Goal: Communication & Community: Participate in discussion

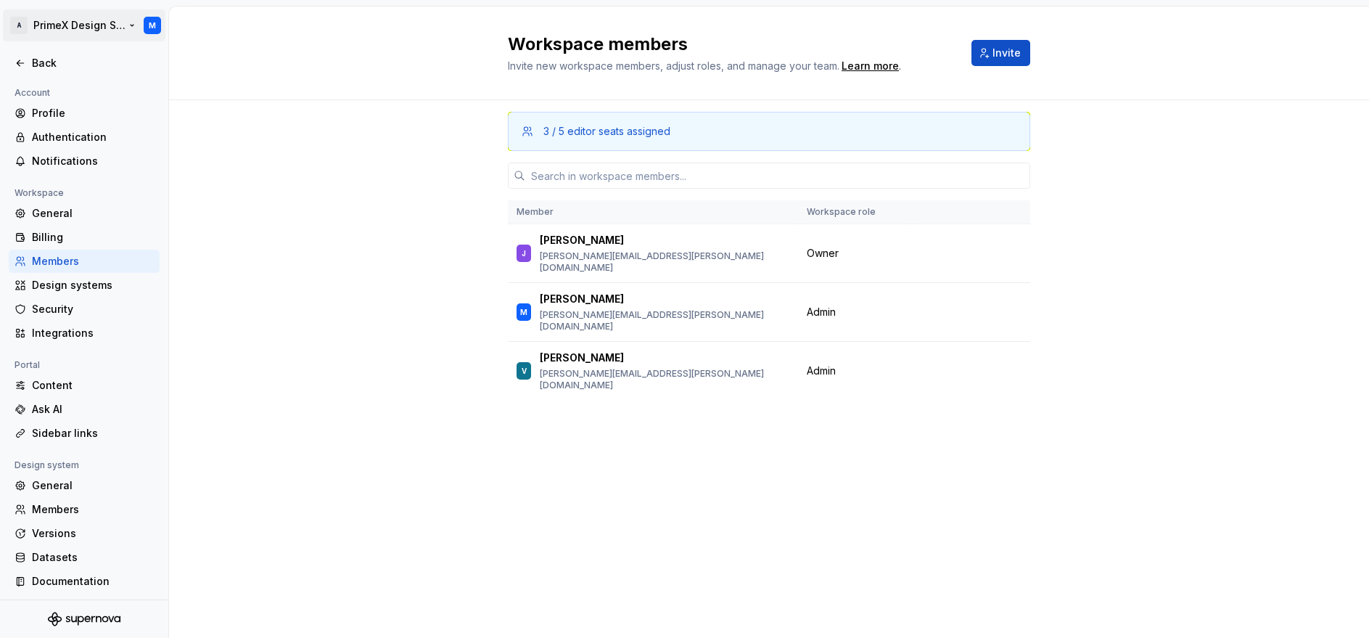
click at [24, 18] on html "A PrimeX Design System M Back Account Profile Authentication Notifications Work…" at bounding box center [684, 319] width 1369 height 638
click at [292, 242] on html "A PrimeX Design System M Back Account Profile Authentication Notifications Work…" at bounding box center [684, 319] width 1369 height 638
click at [44, 63] on div "Back" at bounding box center [93, 63] width 122 height 15
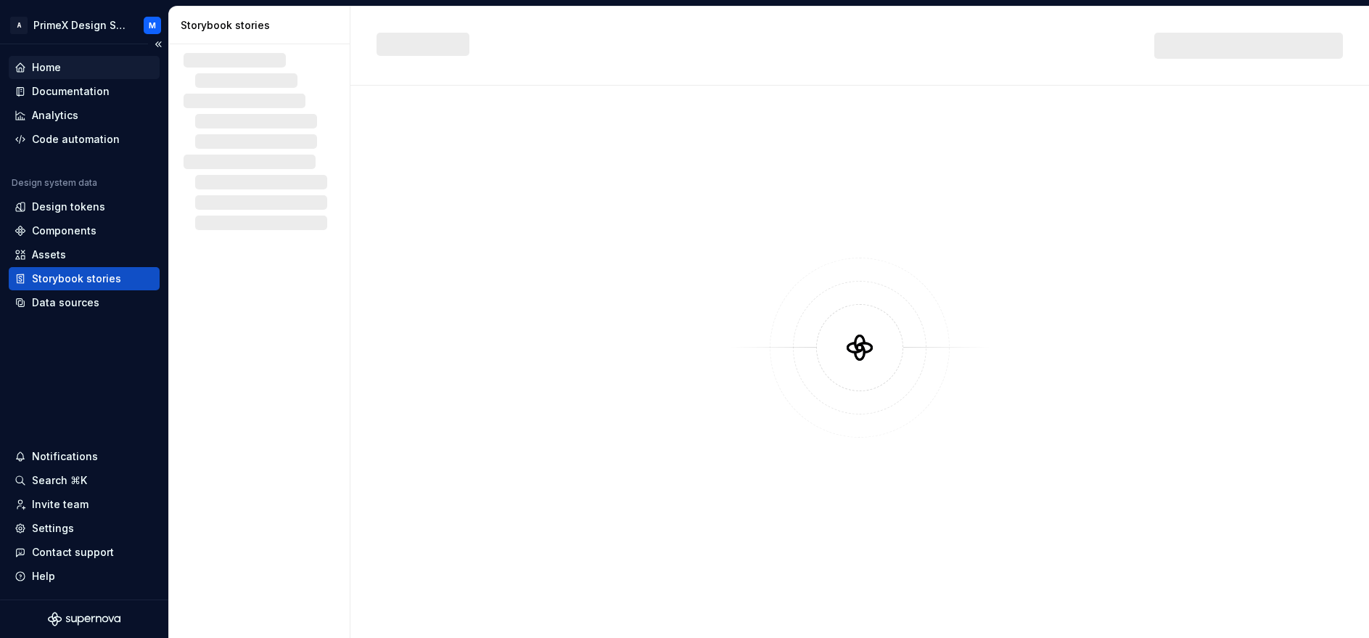
click at [37, 68] on div "Home" at bounding box center [46, 67] width 29 height 15
click at [41, 62] on div "Home" at bounding box center [46, 67] width 29 height 15
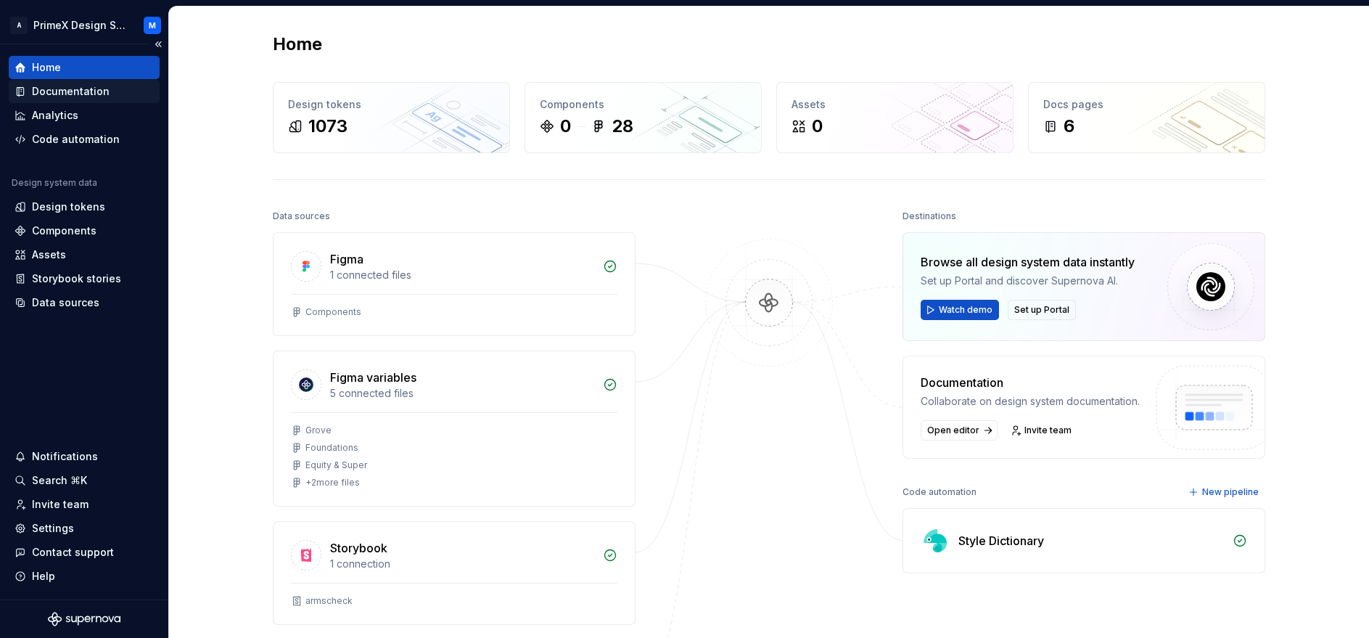
click at [70, 84] on div "Documentation" at bounding box center [71, 91] width 78 height 15
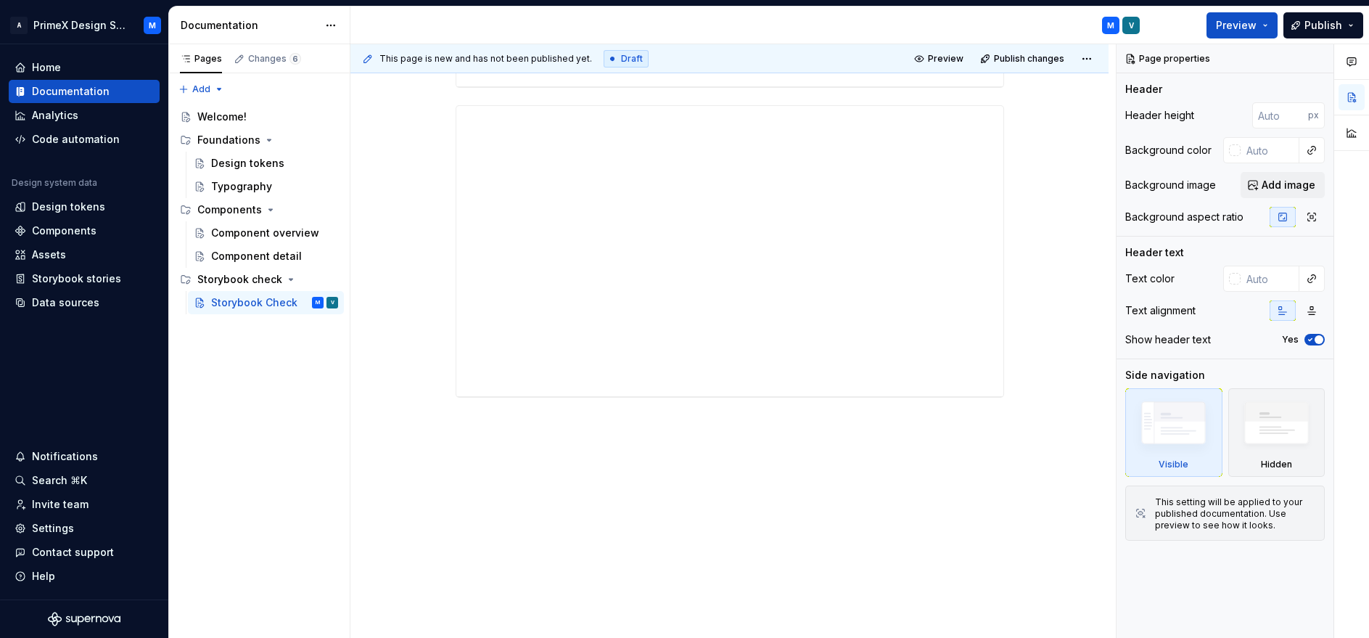
scroll to position [951, 0]
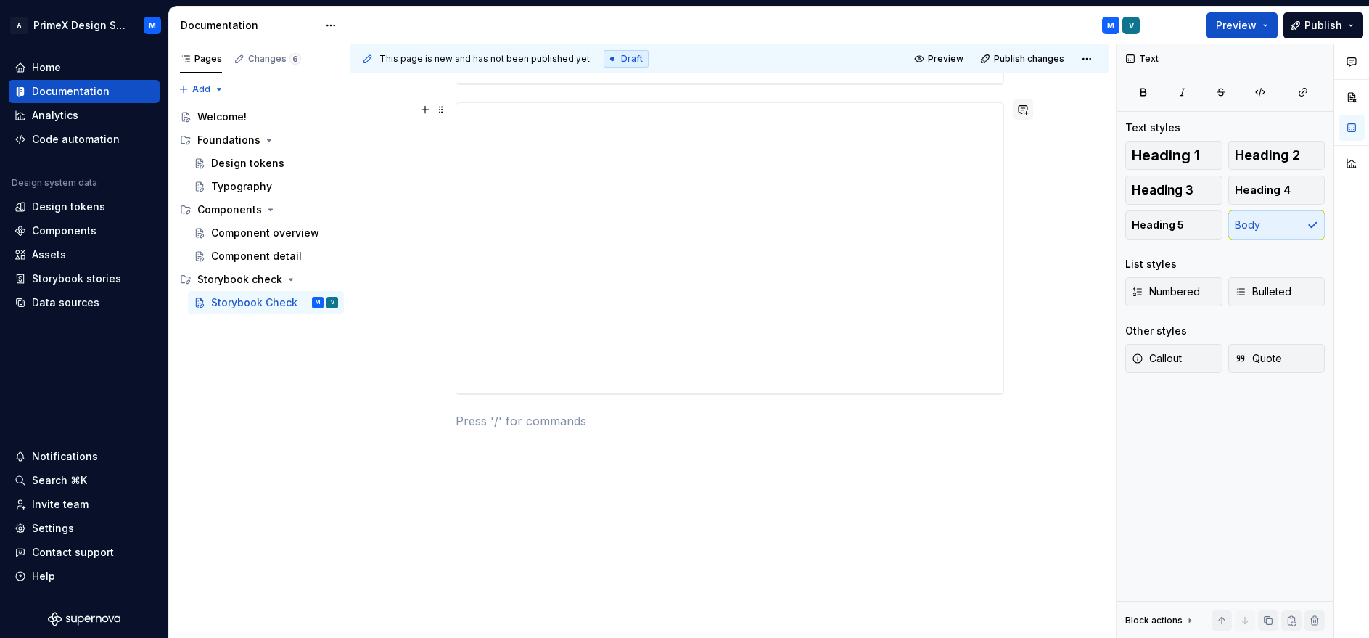
scroll to position [842, 0]
click at [1024, 221] on button "button" at bounding box center [1023, 218] width 20 height 20
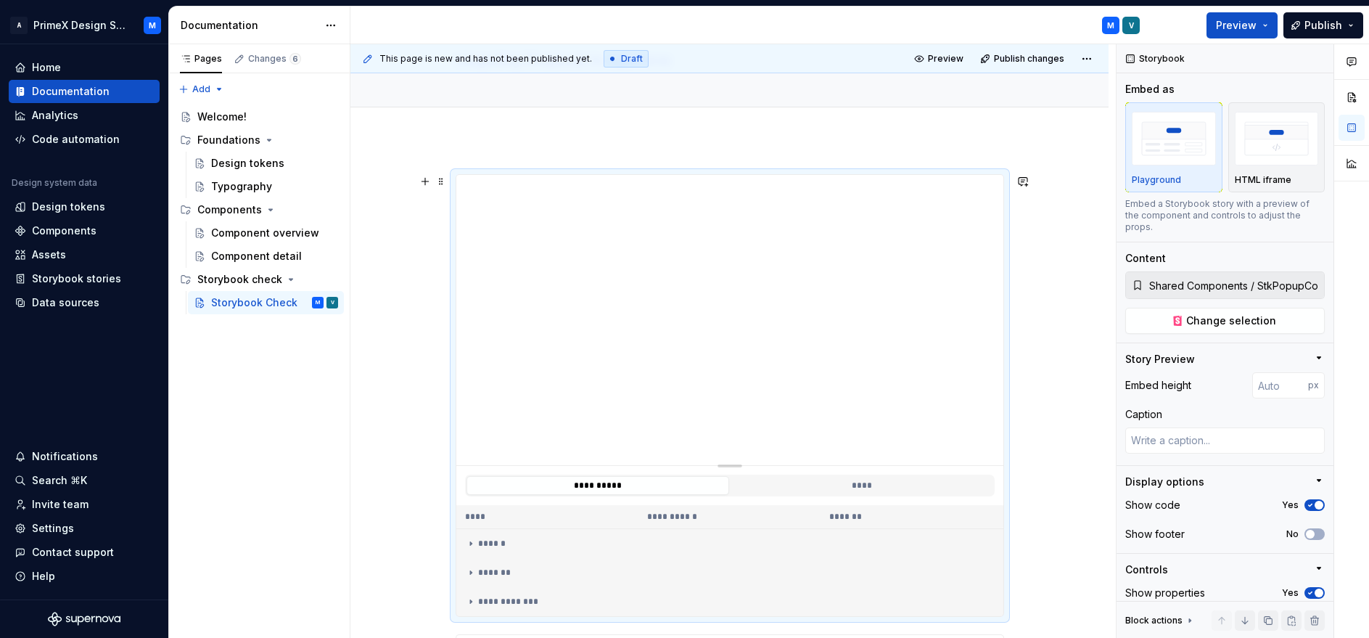
scroll to position [762, 0]
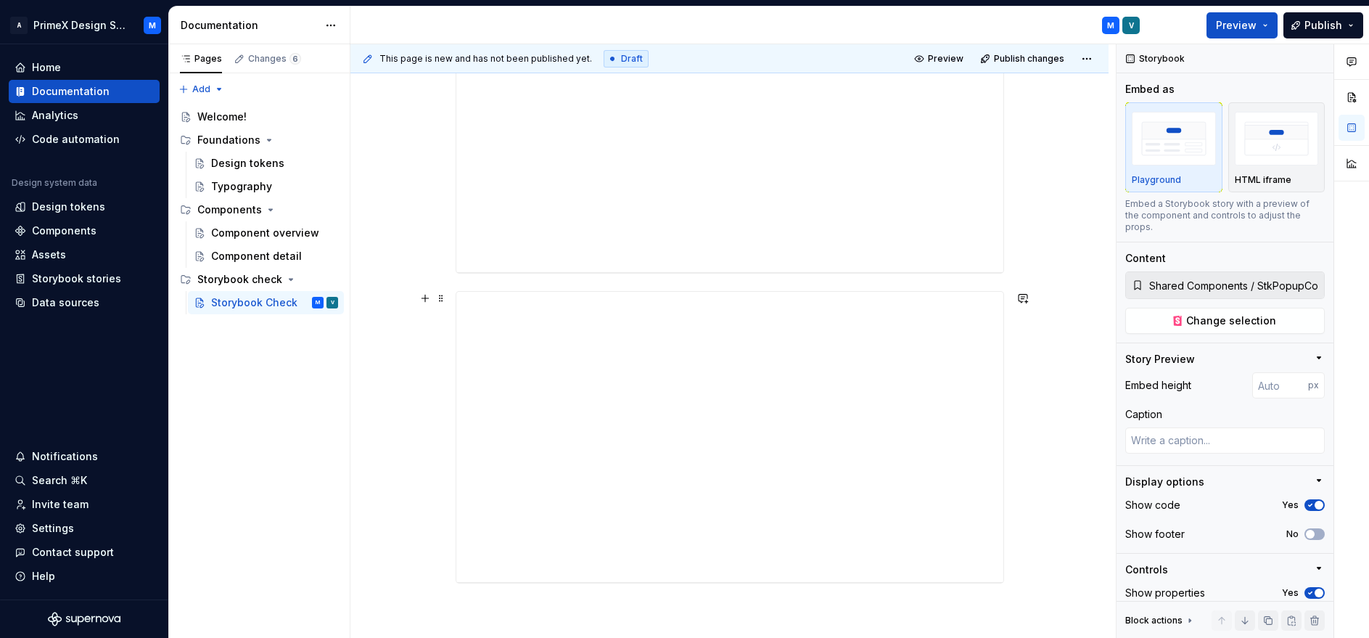
click at [1027, 336] on div "**********" at bounding box center [729, 156] width 758 height 1341
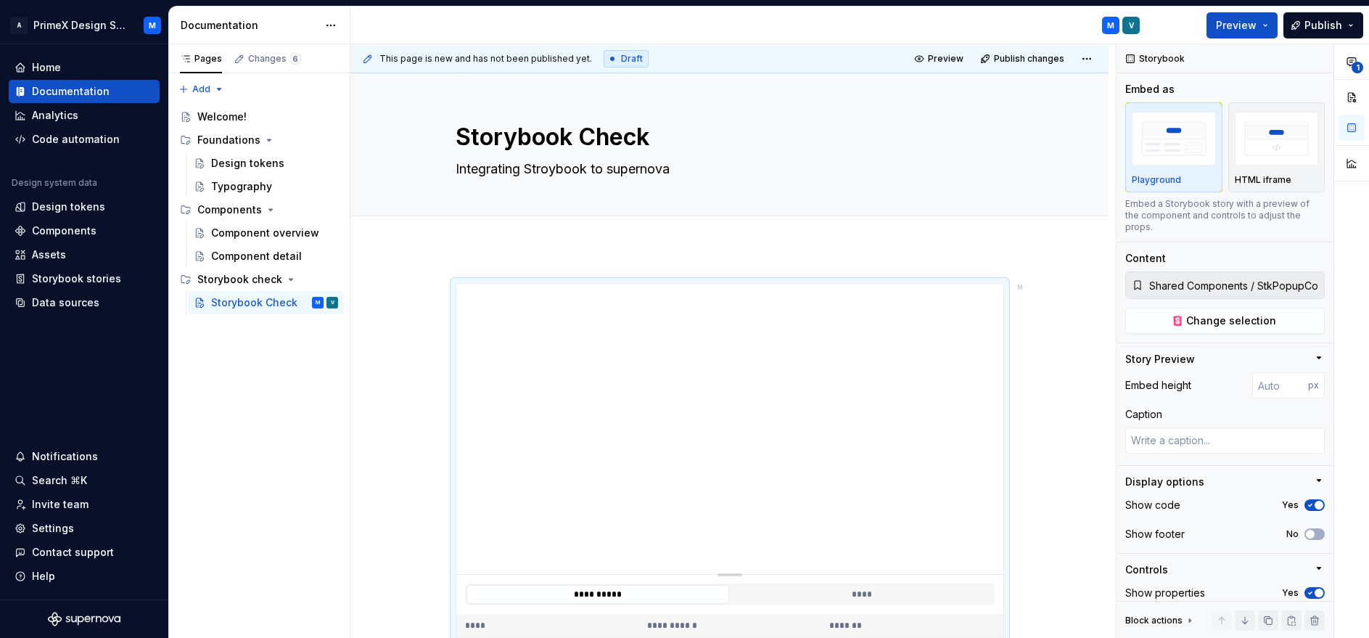
scroll to position [653, 0]
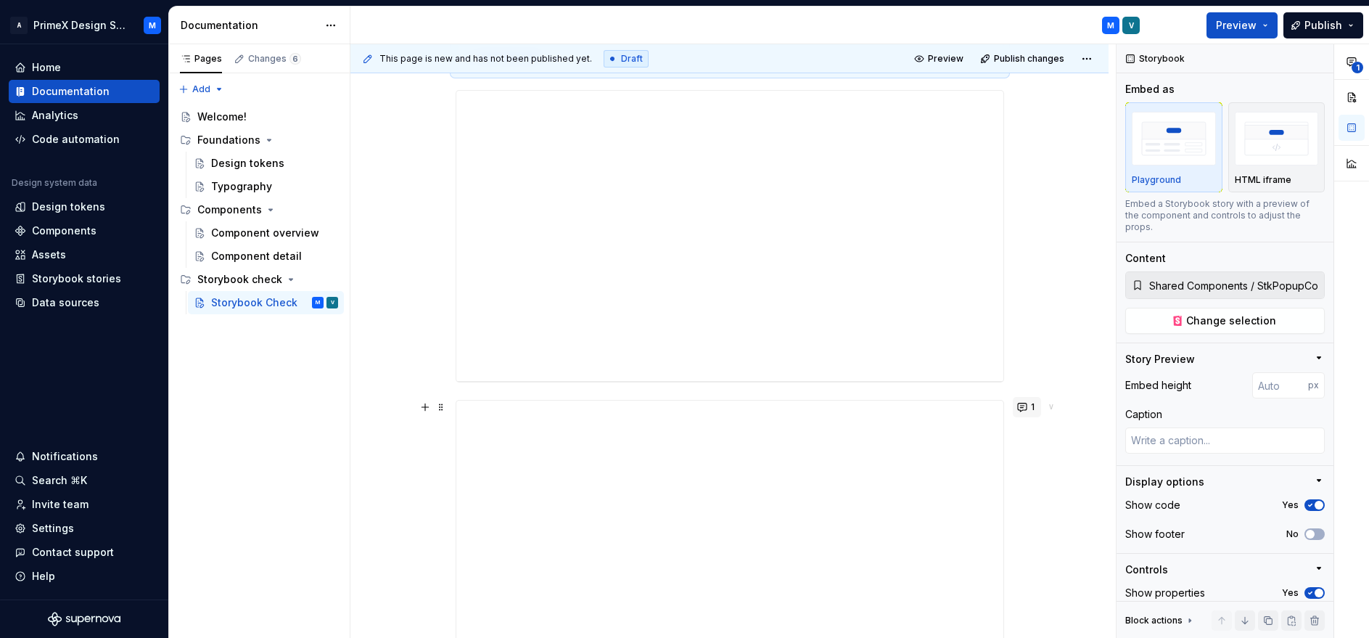
click at [1024, 408] on button "1" at bounding box center [1027, 407] width 28 height 20
type textarea "*"
type input "Shared Components / StkButtonComponent / Docs"
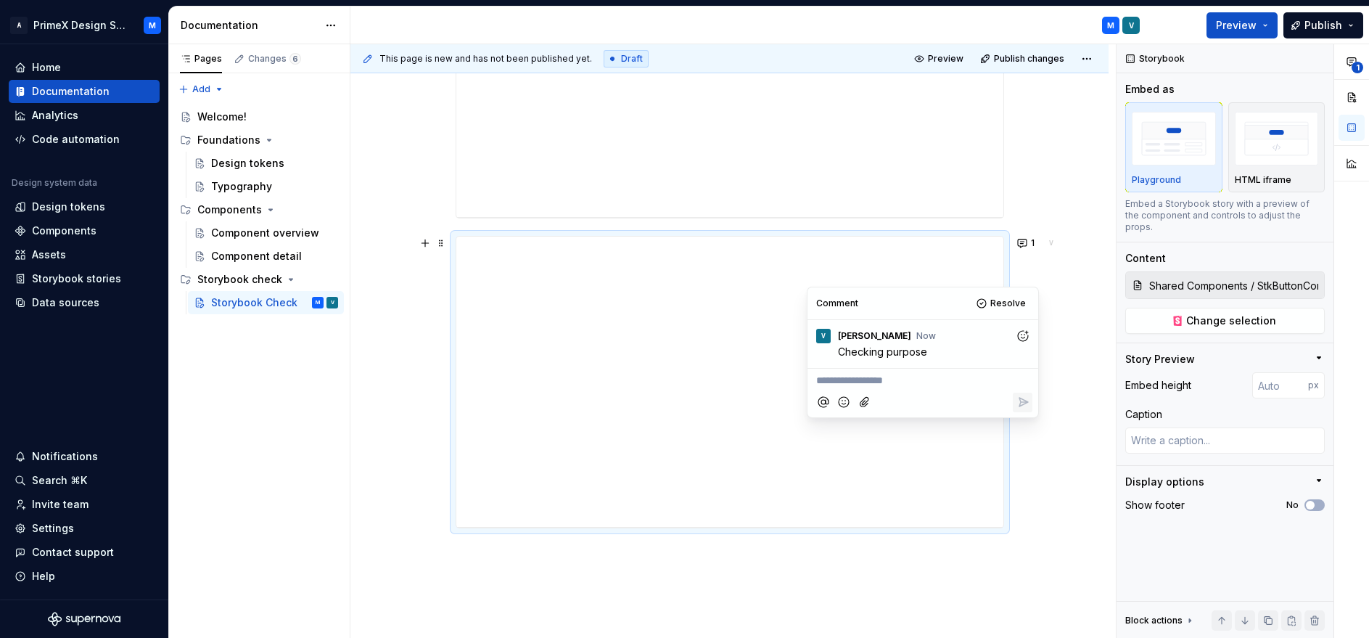
scroll to position [871, 0]
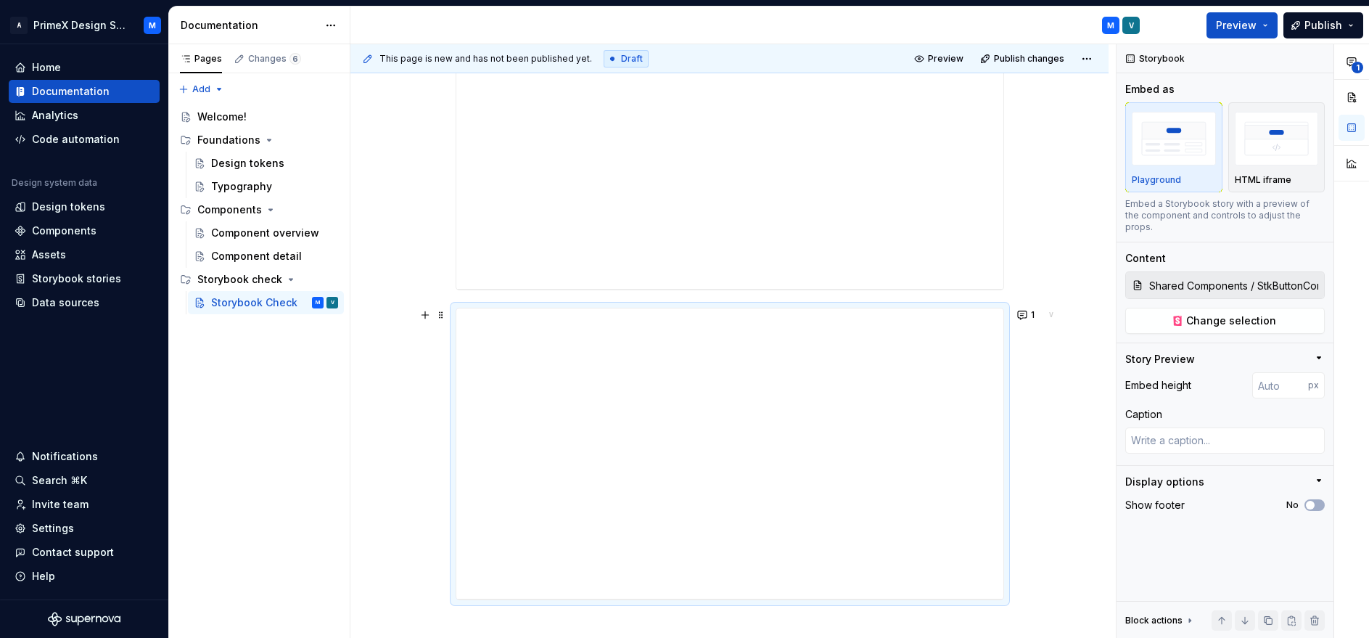
scroll to position [653, 0]
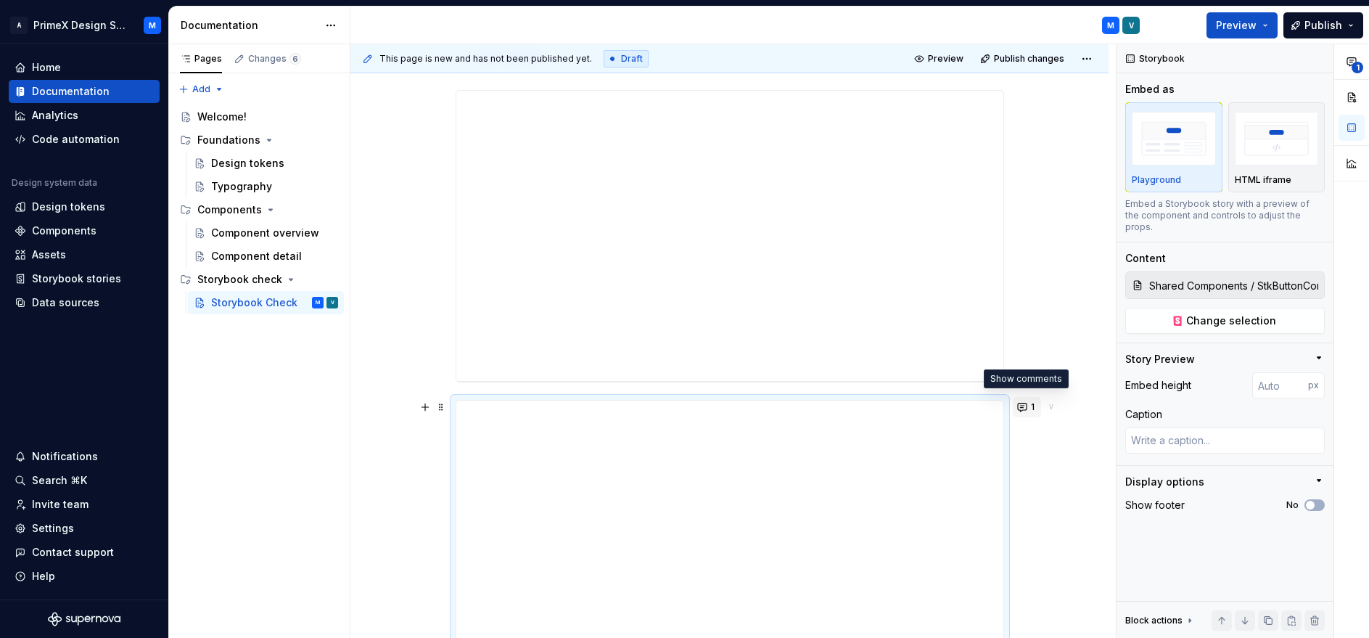
click at [1031, 408] on span "1" at bounding box center [1033, 407] width 4 height 12
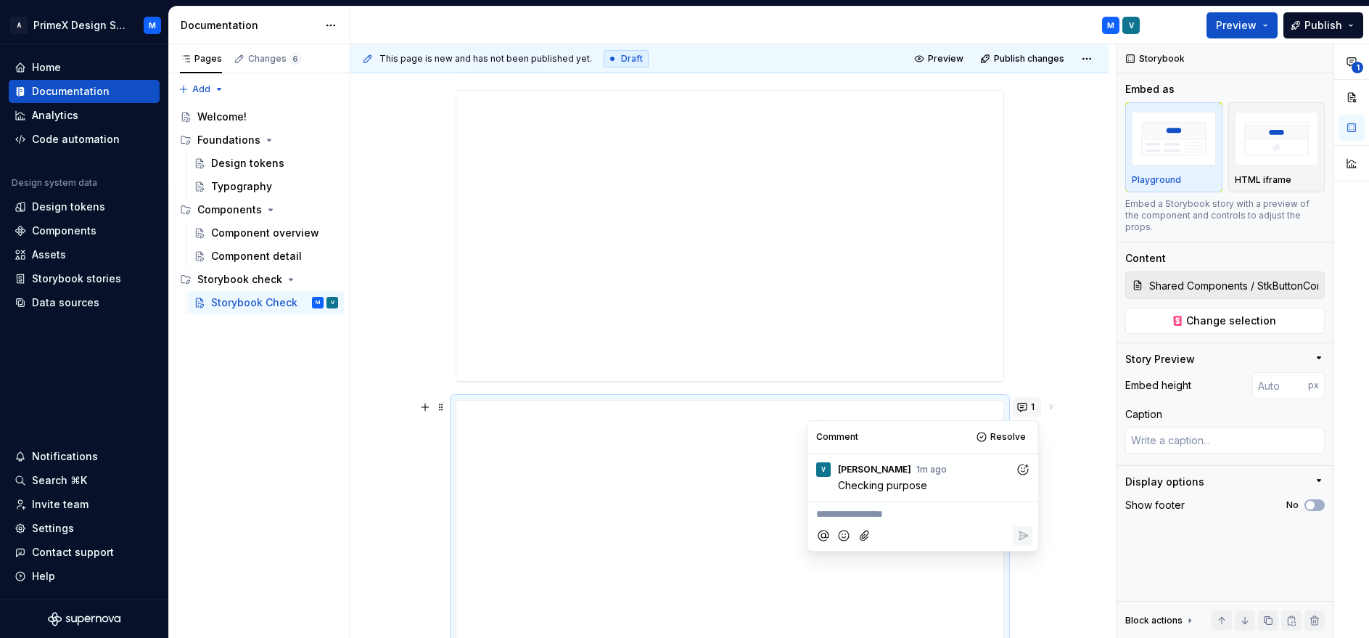
click at [1031, 408] on span "1" at bounding box center [1033, 407] width 4 height 12
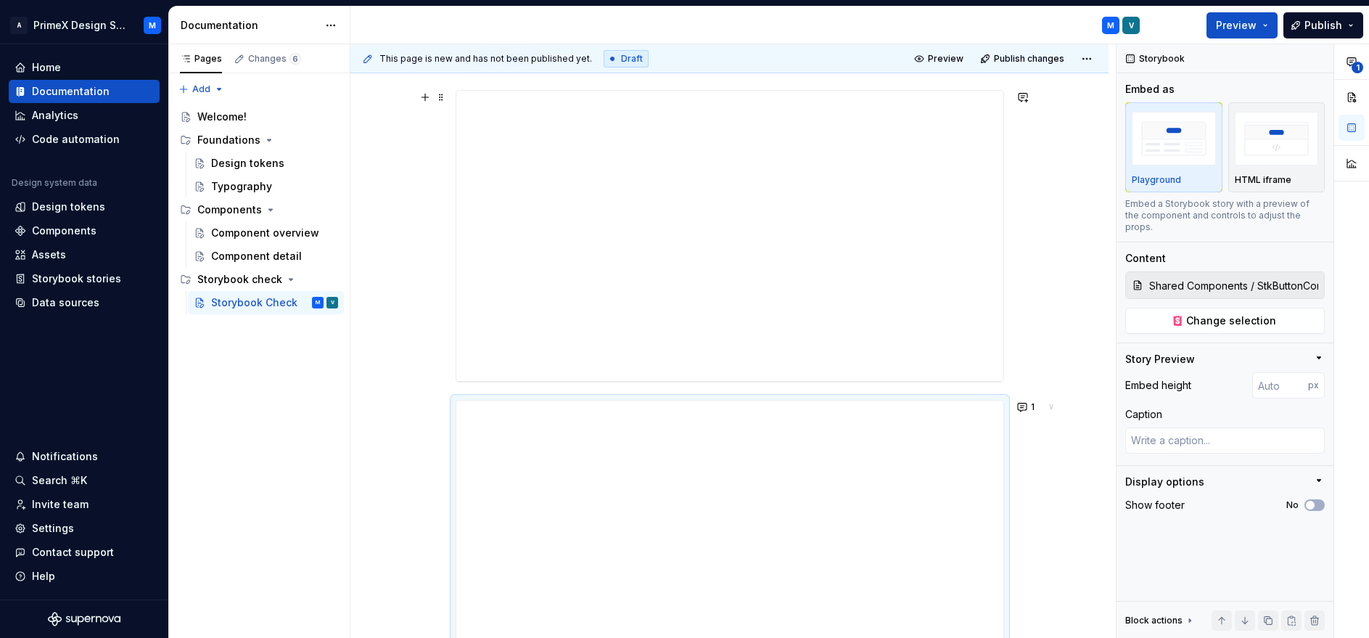
click at [1049, 311] on div "**********" at bounding box center [729, 265] width 758 height 1341
click at [1026, 406] on button "1" at bounding box center [1027, 407] width 28 height 20
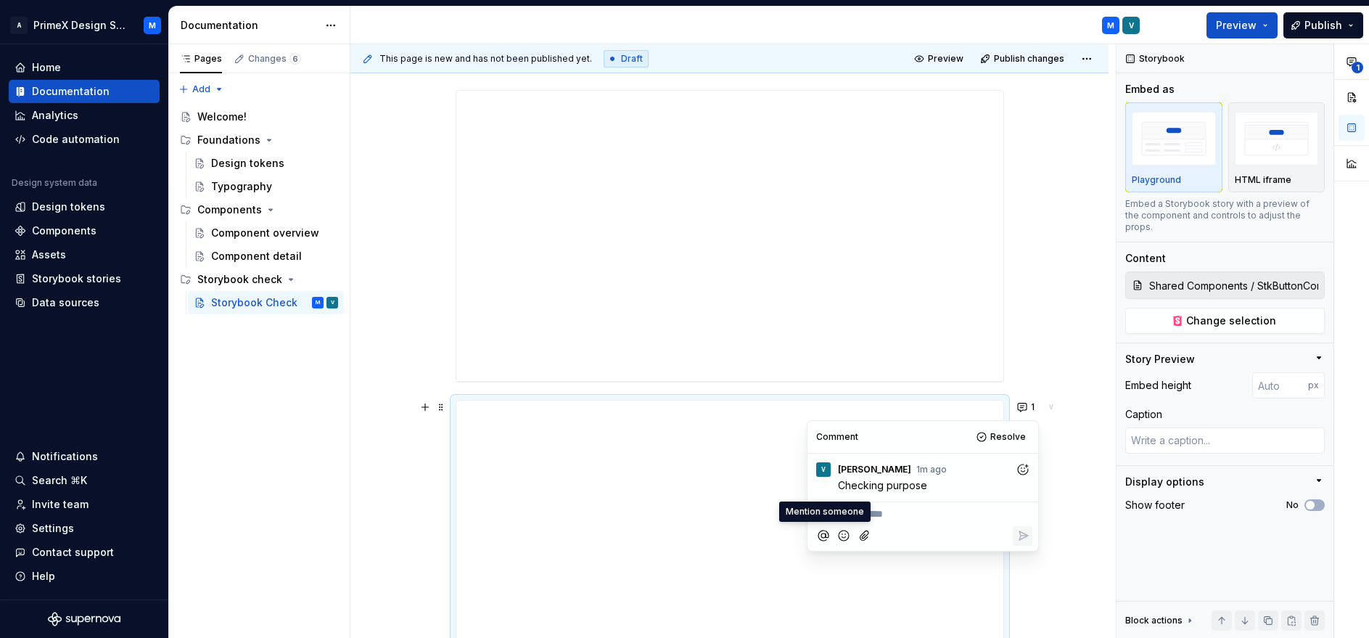
click at [820, 536] on icon "Mention someone" at bounding box center [823, 535] width 15 height 15
type textarea "*"
click at [854, 502] on li "V [PERSON_NAME]" at bounding box center [866, 495] width 94 height 20
click at [1021, 540] on icon "Reply" at bounding box center [1023, 537] width 15 height 15
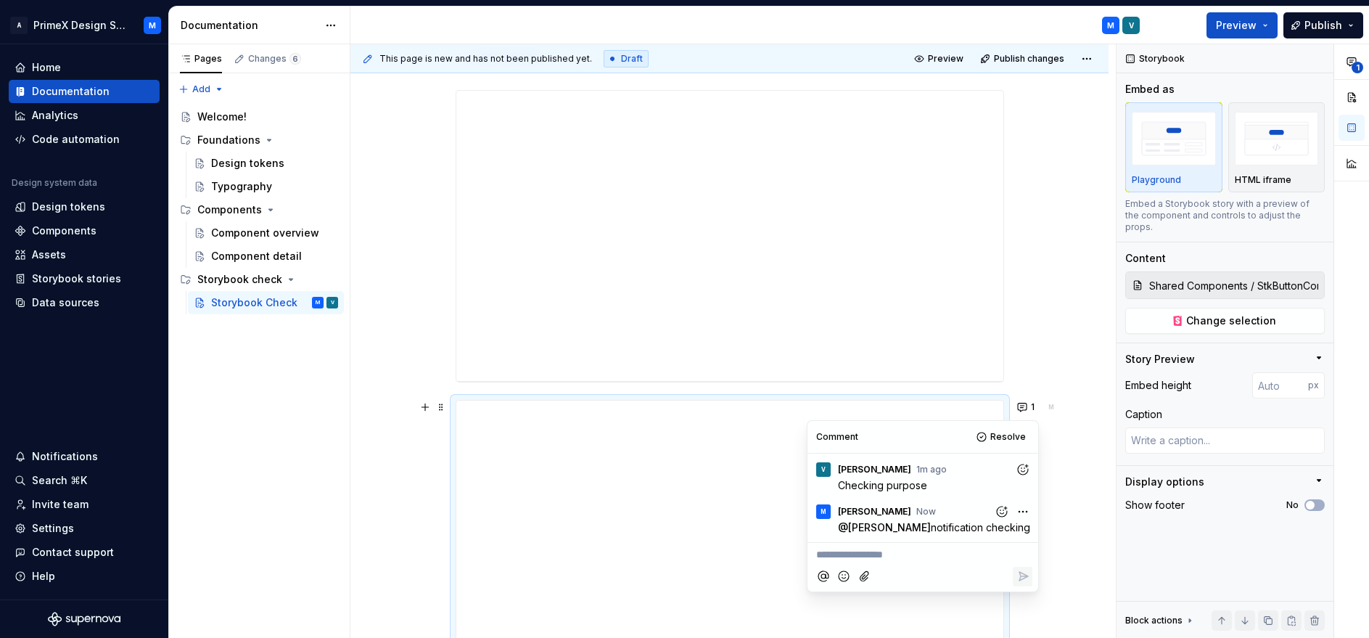
click at [1072, 422] on div "**********" at bounding box center [729, 266] width 758 height 1342
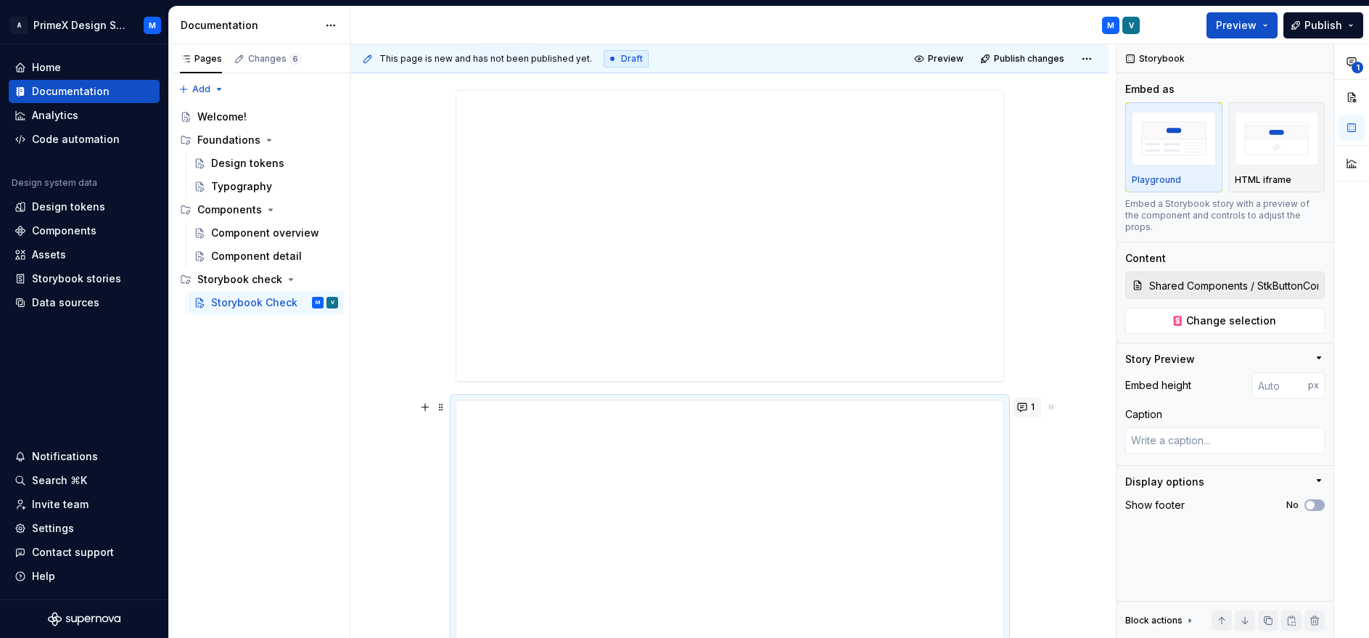
click at [1038, 402] on button "1" at bounding box center [1027, 407] width 28 height 20
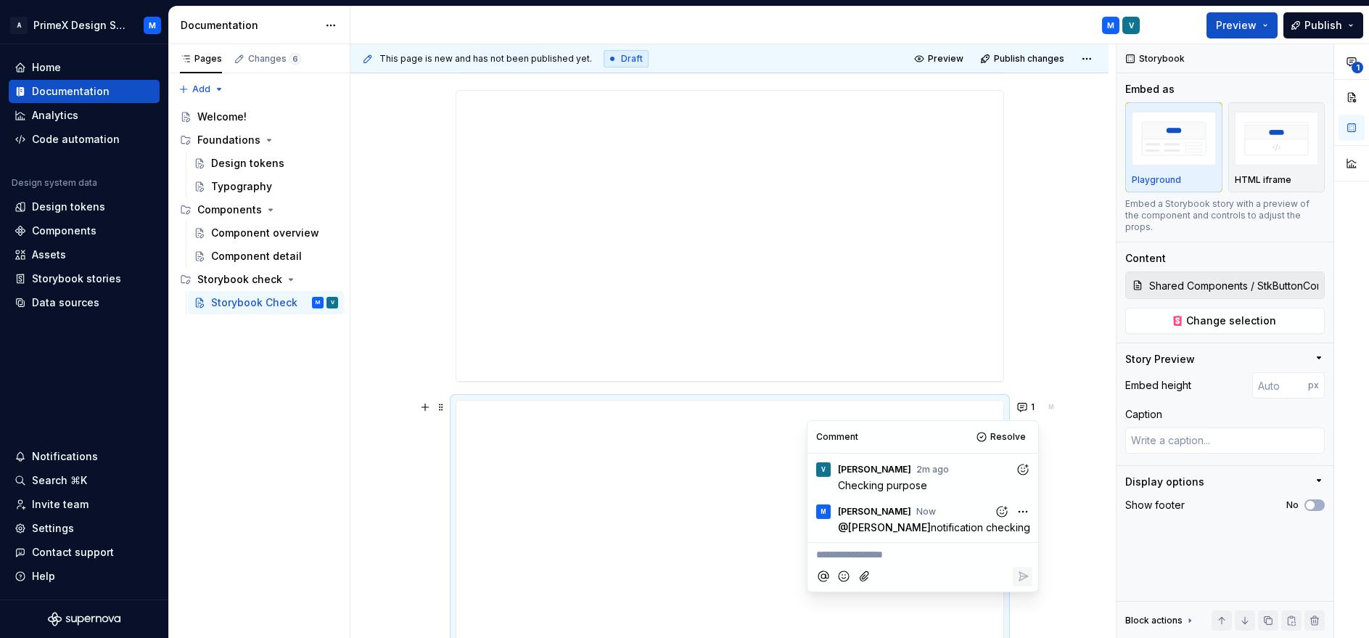
click at [1042, 514] on div "**********" at bounding box center [729, 266] width 758 height 1342
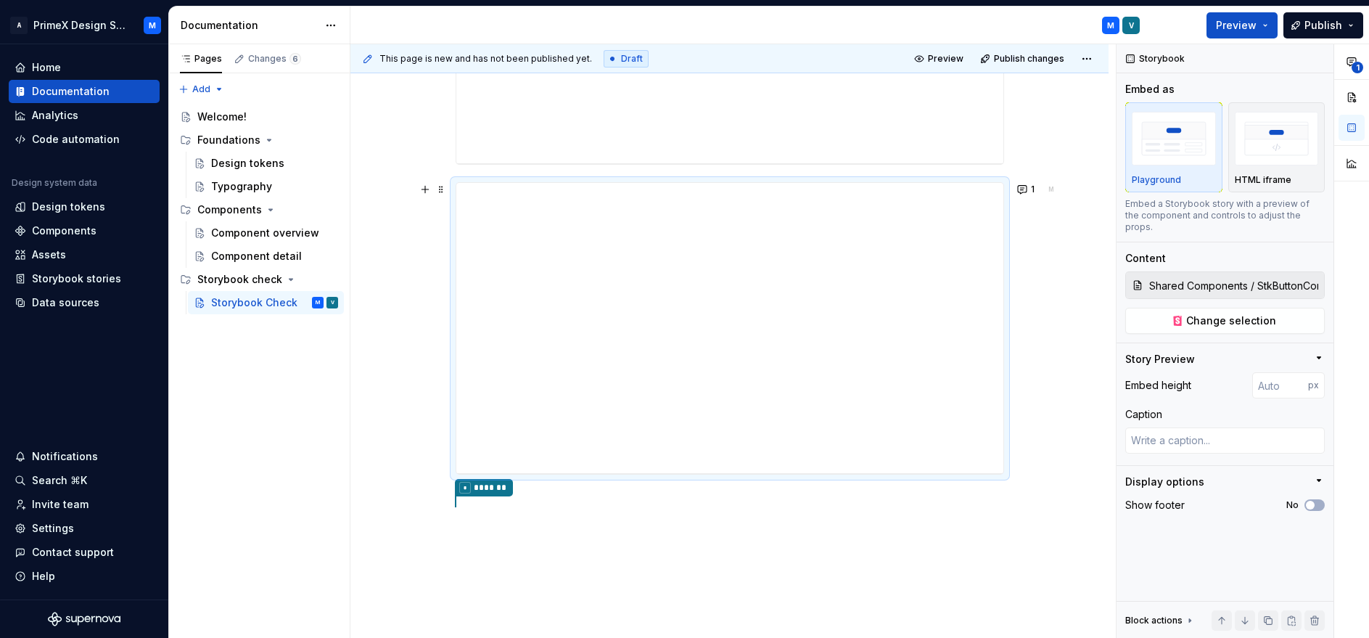
scroll to position [951, 0]
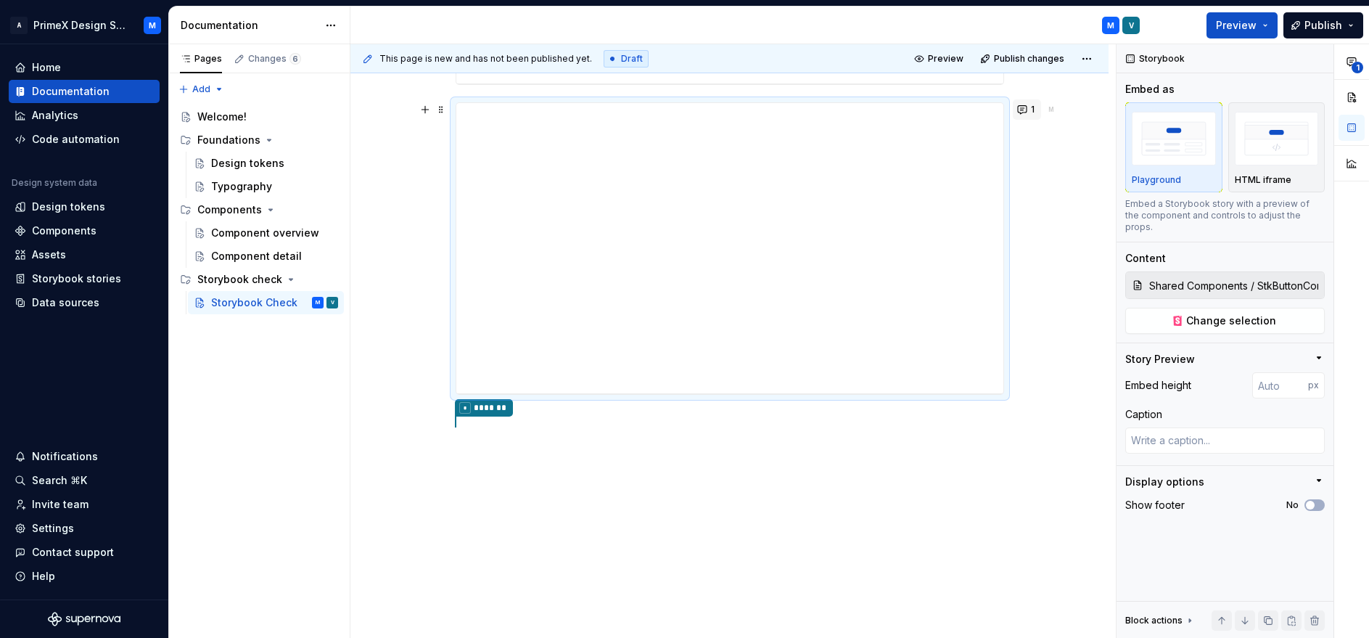
click at [1031, 107] on span "1" at bounding box center [1033, 110] width 4 height 12
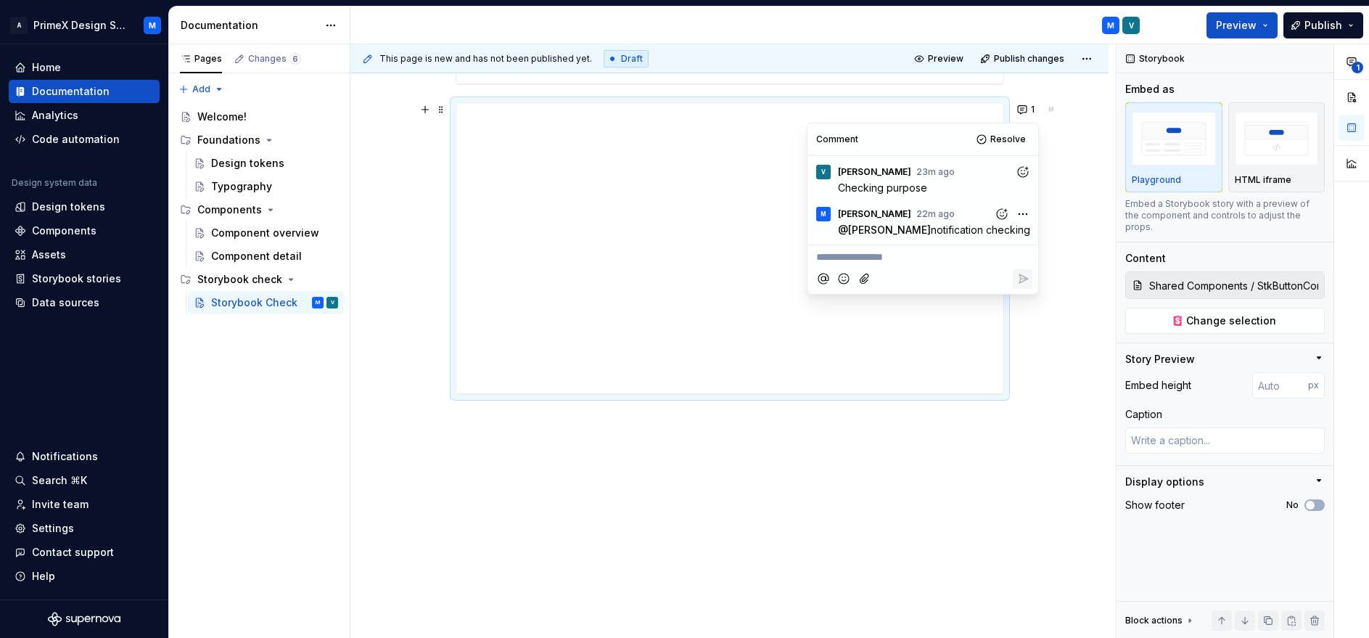
type textarea "*"
